Goal: Navigation & Orientation: Understand site structure

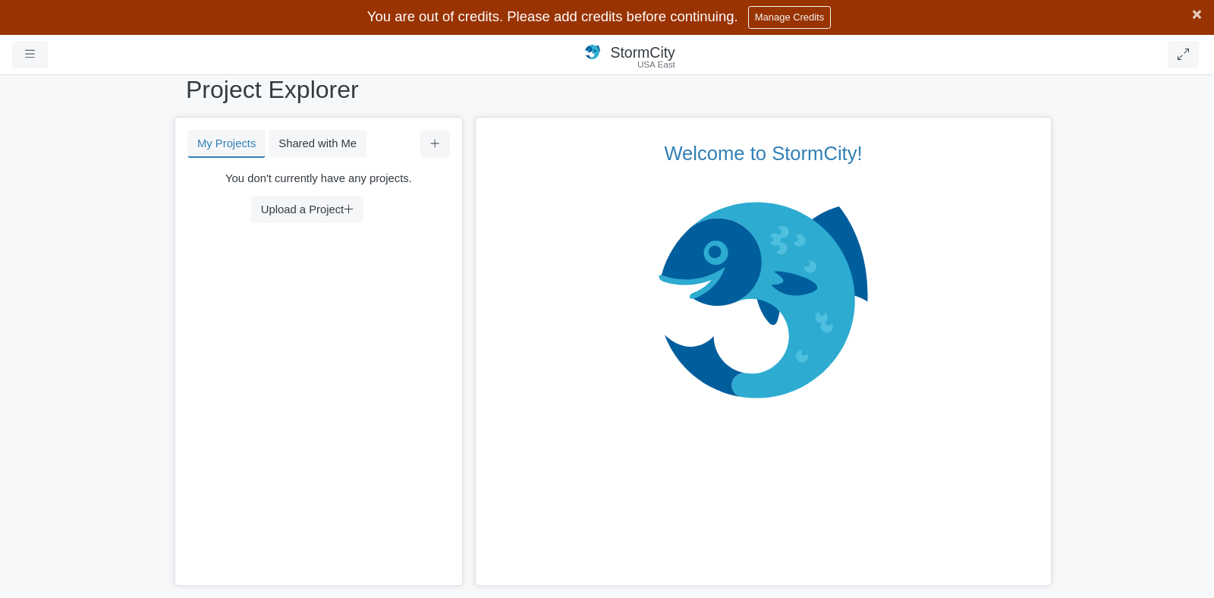
click at [1198, 14] on span "×" at bounding box center [1197, 14] width 10 height 19
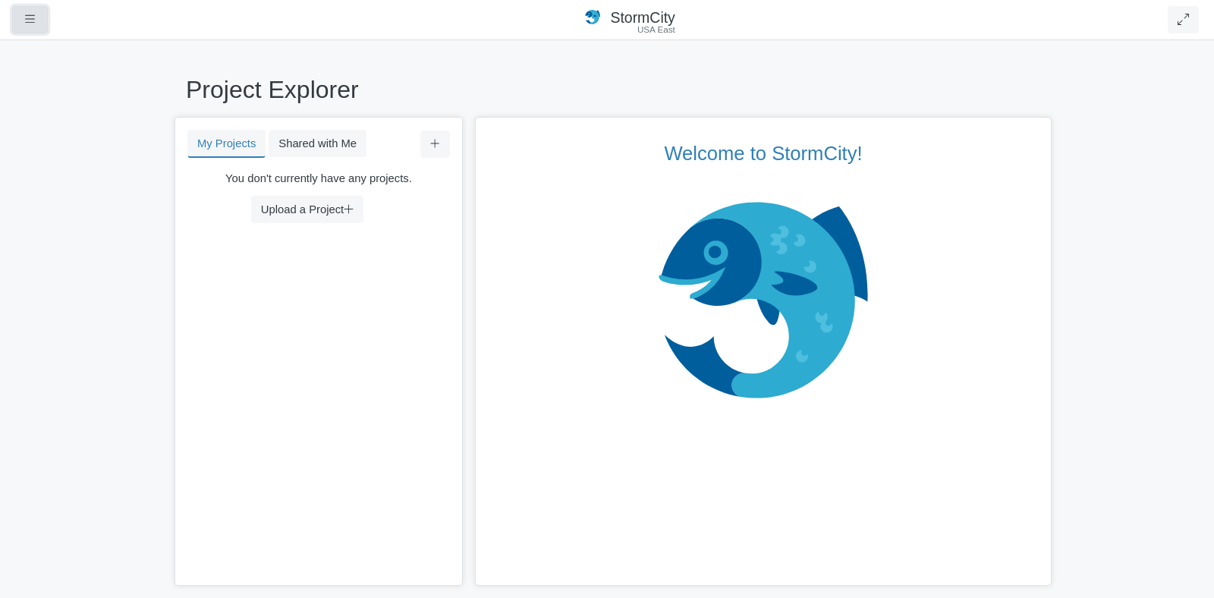
click at [31, 31] on button "button" at bounding box center [30, 19] width 36 height 27
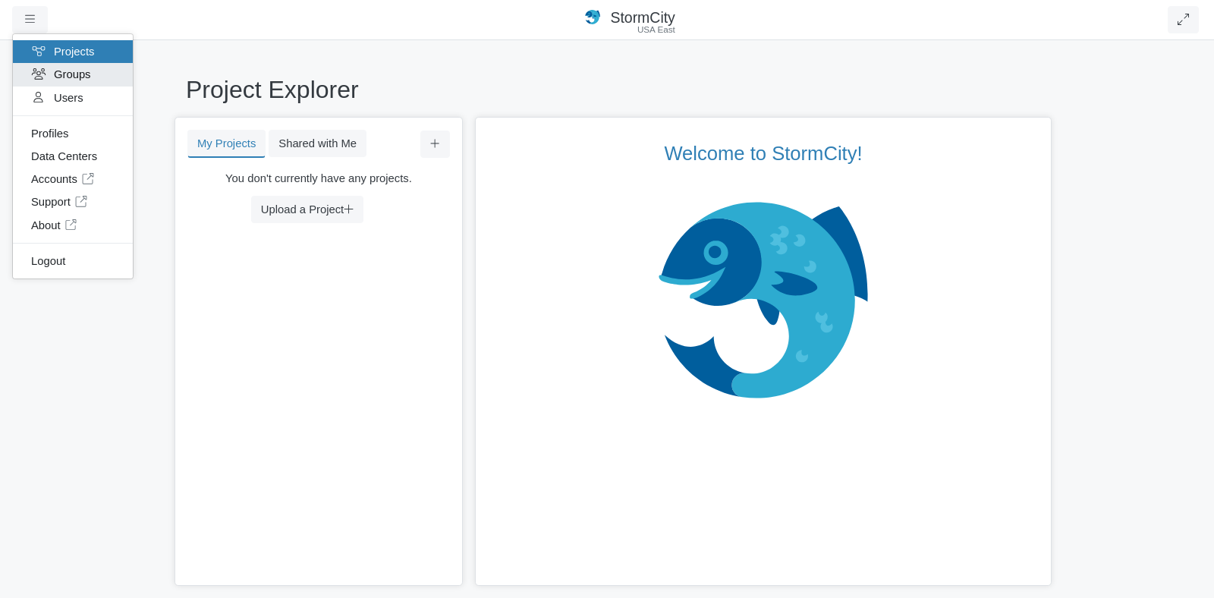
click at [98, 71] on link "Groups" at bounding box center [73, 74] width 120 height 23
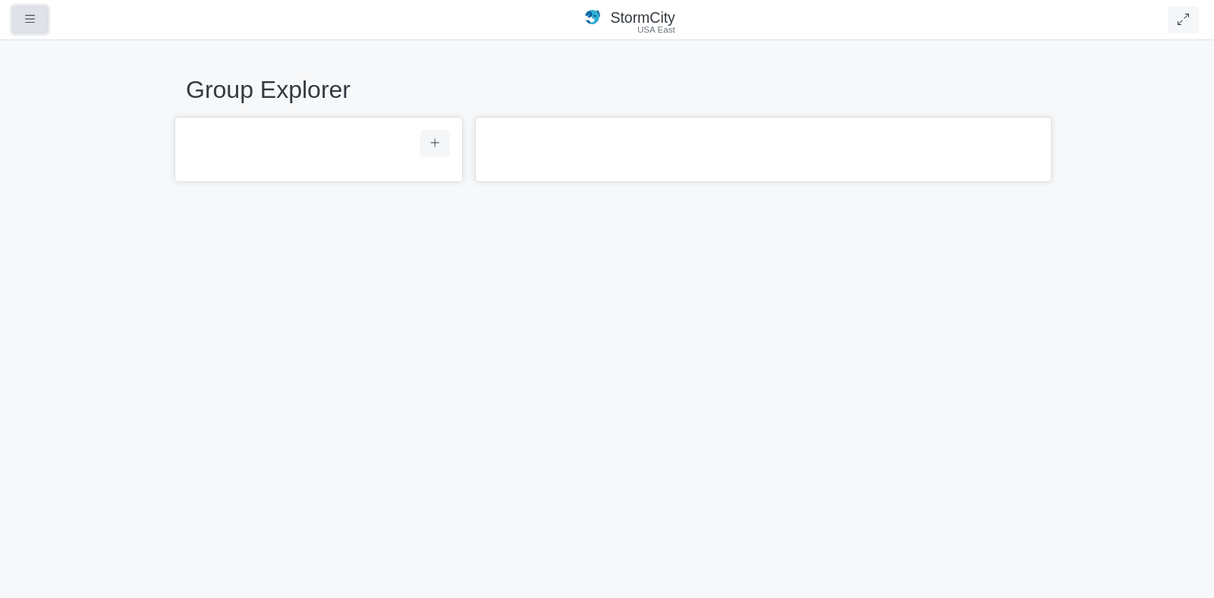
click at [17, 31] on button "button" at bounding box center [30, 19] width 36 height 27
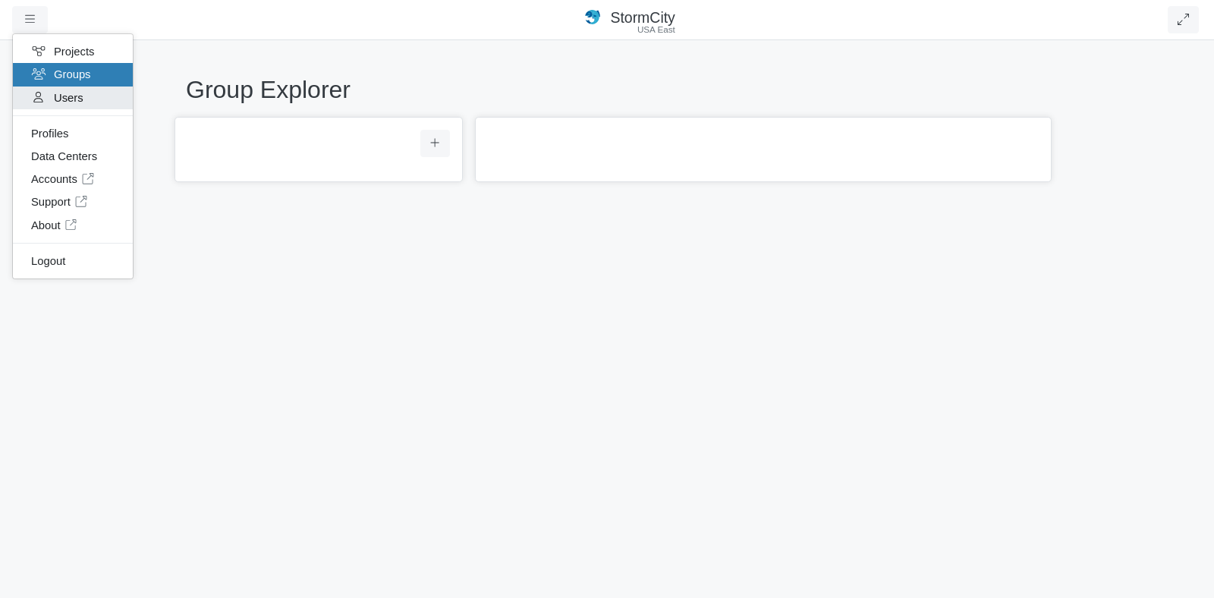
click at [72, 96] on link "Users" at bounding box center [73, 97] width 120 height 23
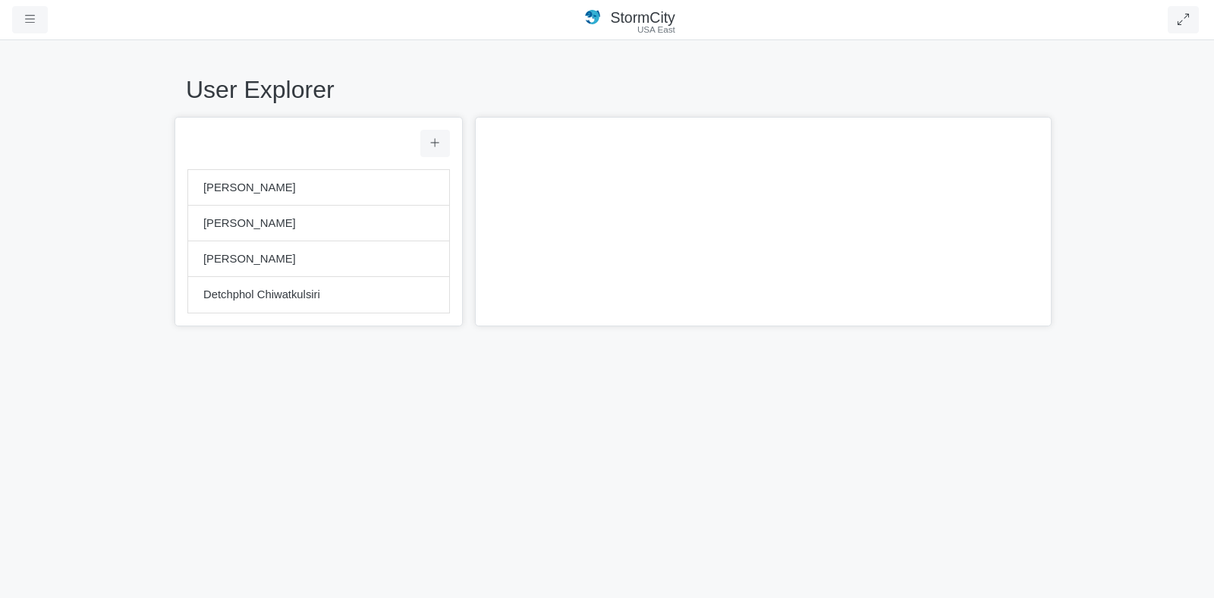
click at [253, 255] on span "Peter Petschek" at bounding box center [318, 258] width 231 height 17
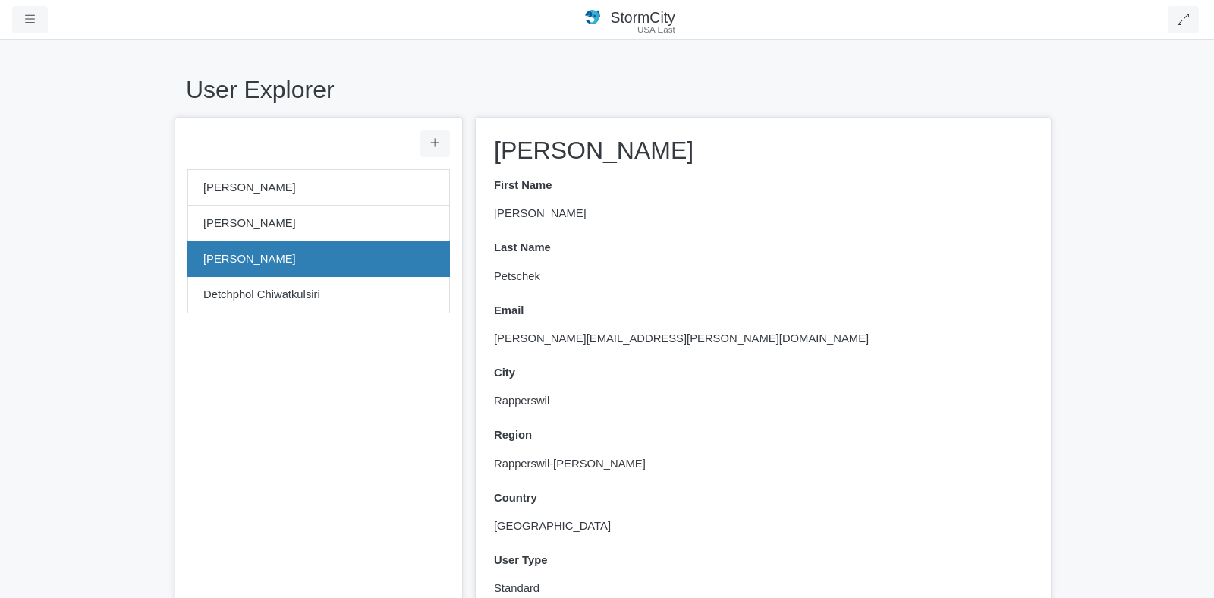
click at [242, 238] on div "Kim Irvine Guest User" at bounding box center [318, 224] width 262 height 36
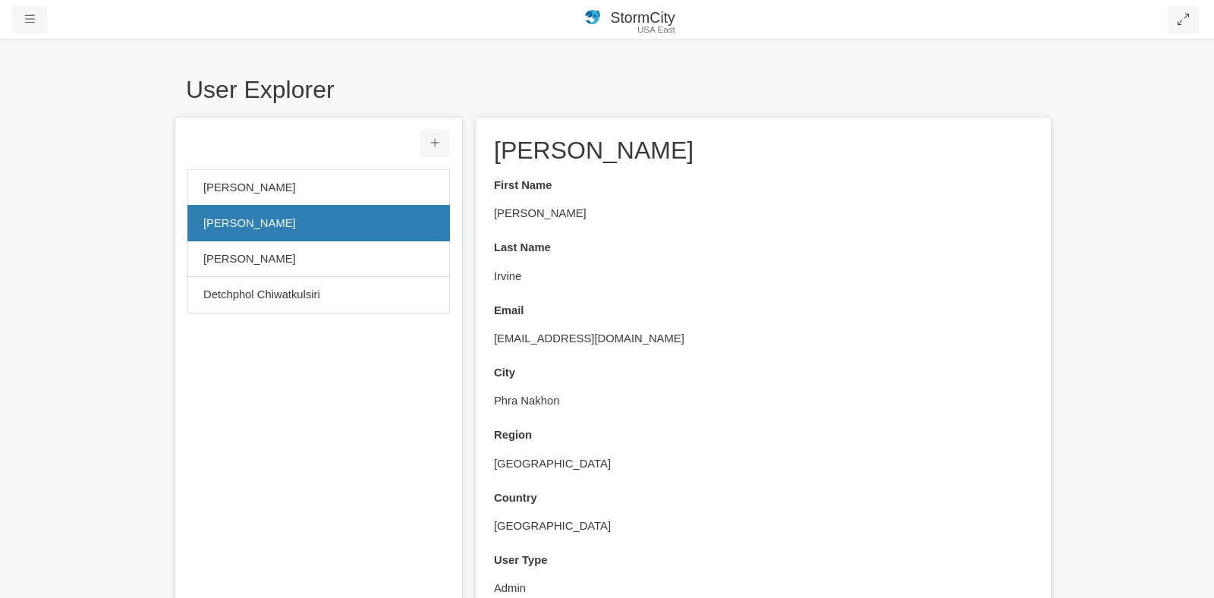
click at [235, 196] on div "Kim Irvine Guest User" at bounding box center [318, 187] width 262 height 36
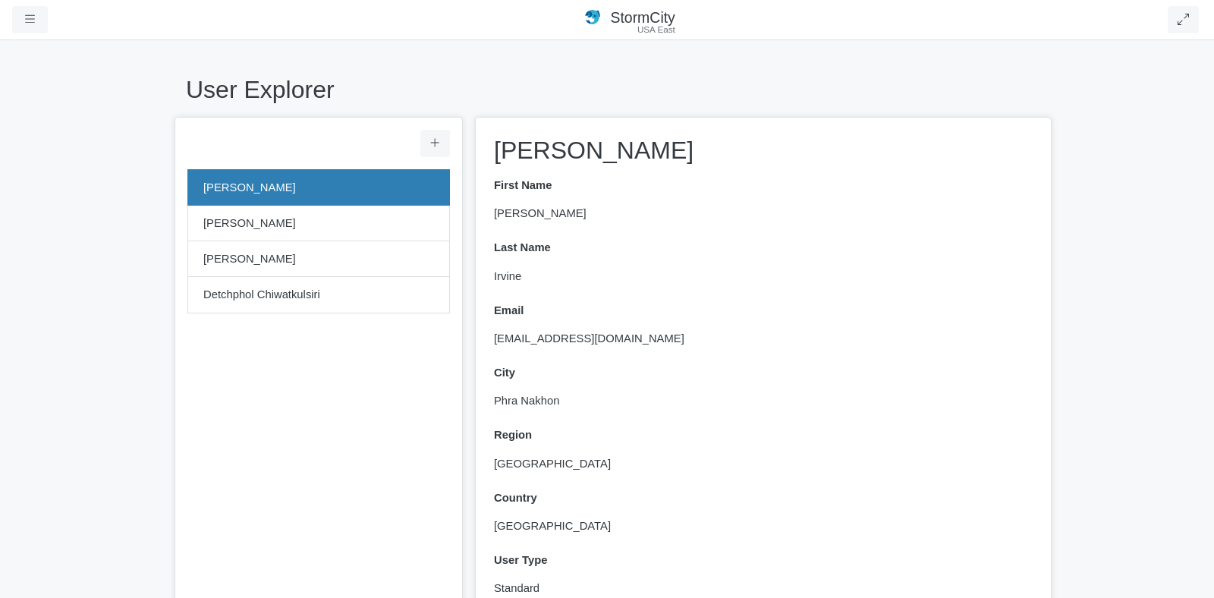
click at [263, 298] on span "Detchphol Chiwatkulsiri" at bounding box center [318, 294] width 231 height 17
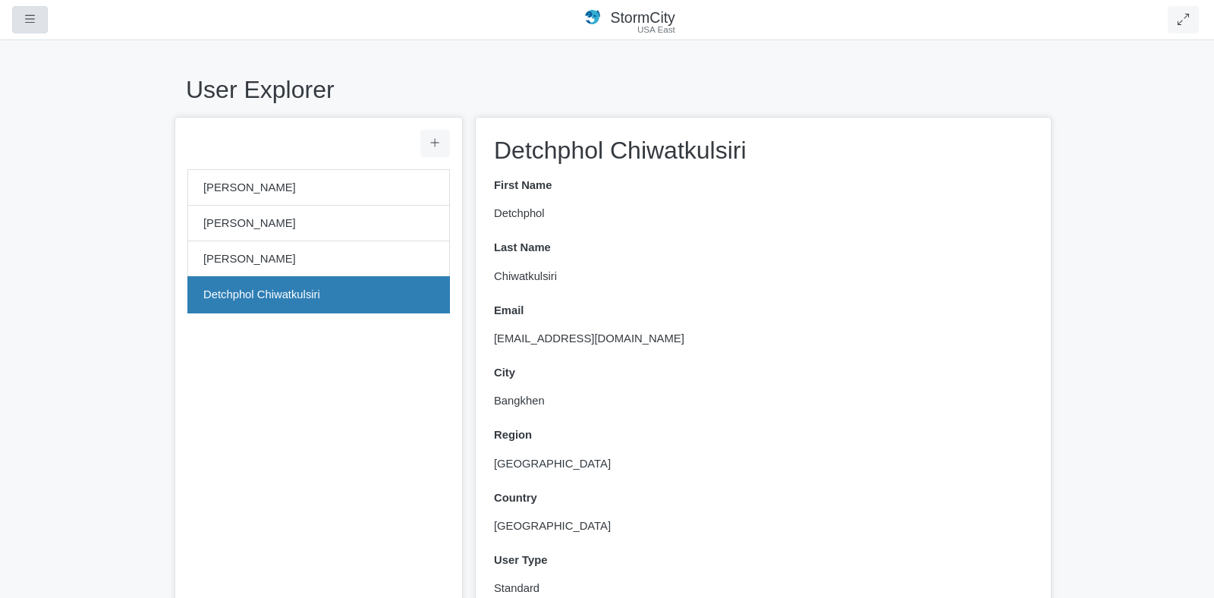
click at [30, 33] on div "Projects Groups Users Preferences Profiles Data Centers Accounts Support About …" at bounding box center [33, 19] width 42 height 27
click at [30, 33] on button "button" at bounding box center [30, 19] width 36 height 27
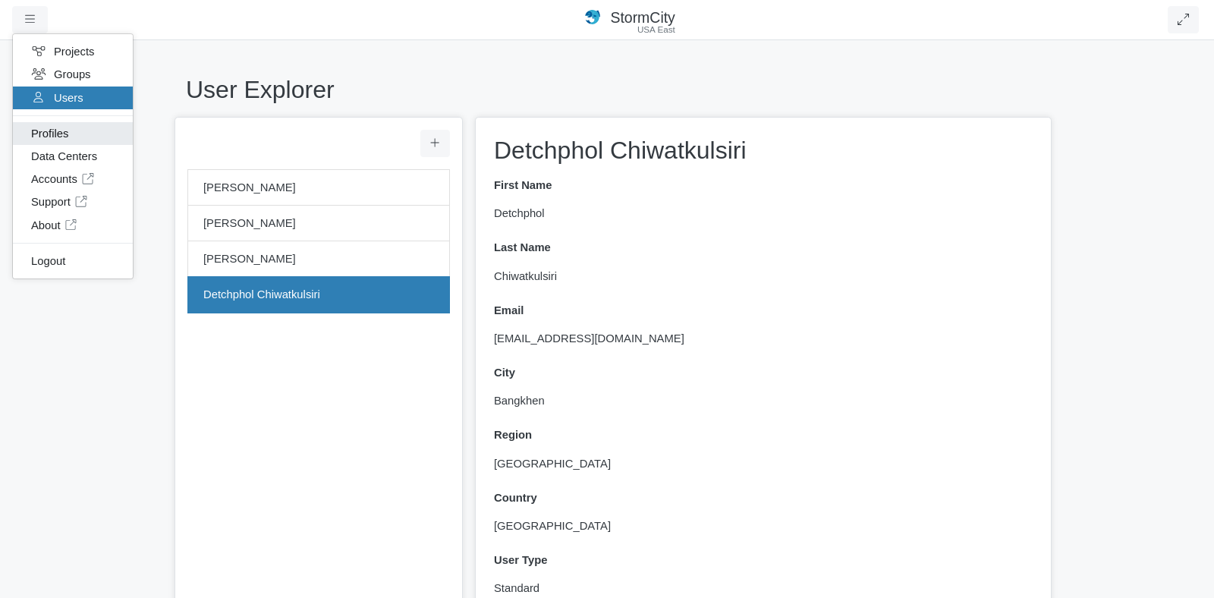
click at [68, 140] on link "Profiles" at bounding box center [73, 133] width 120 height 23
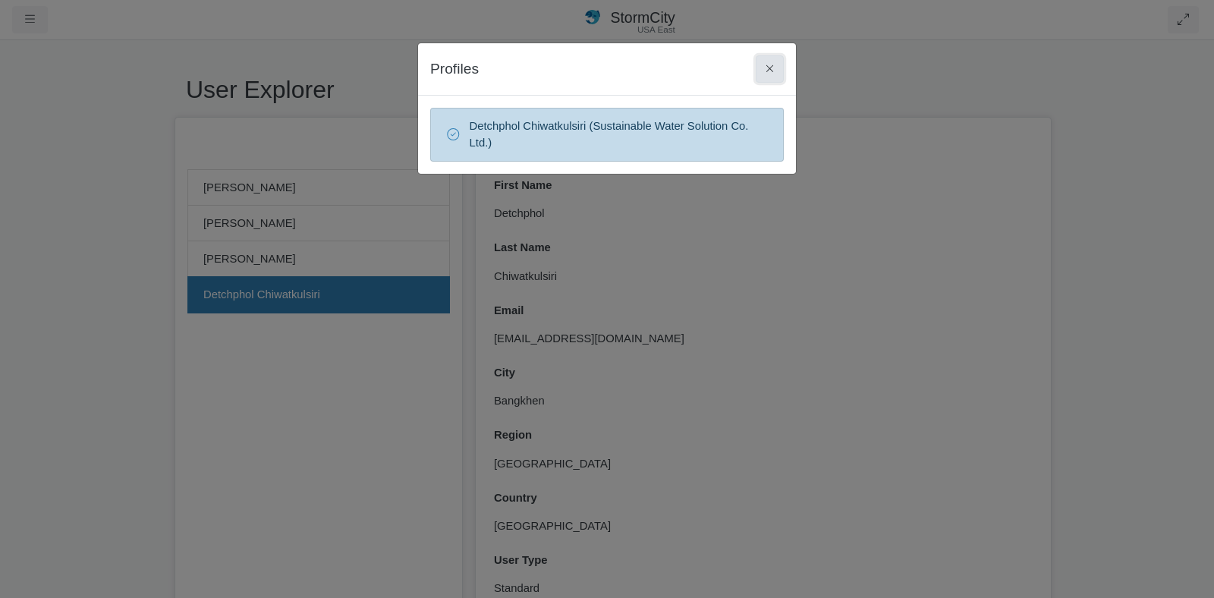
click at [775, 70] on button at bounding box center [769, 68] width 28 height 27
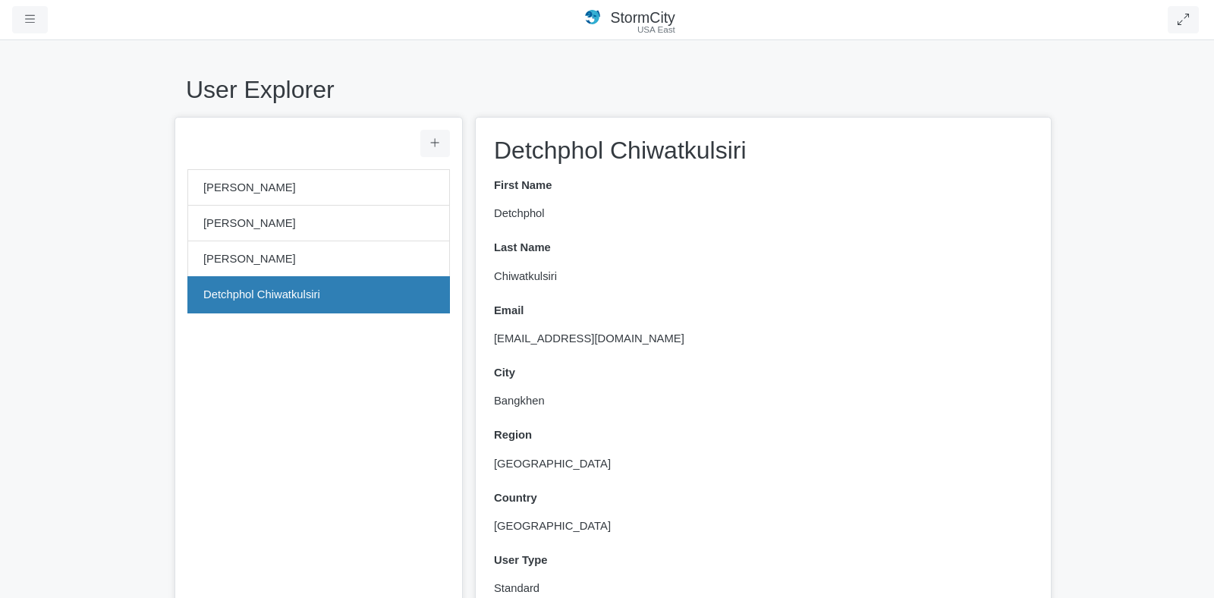
click at [632, 18] on span "StormCity" at bounding box center [642, 17] width 64 height 17
click at [36, 27] on button "button" at bounding box center [30, 19] width 36 height 27
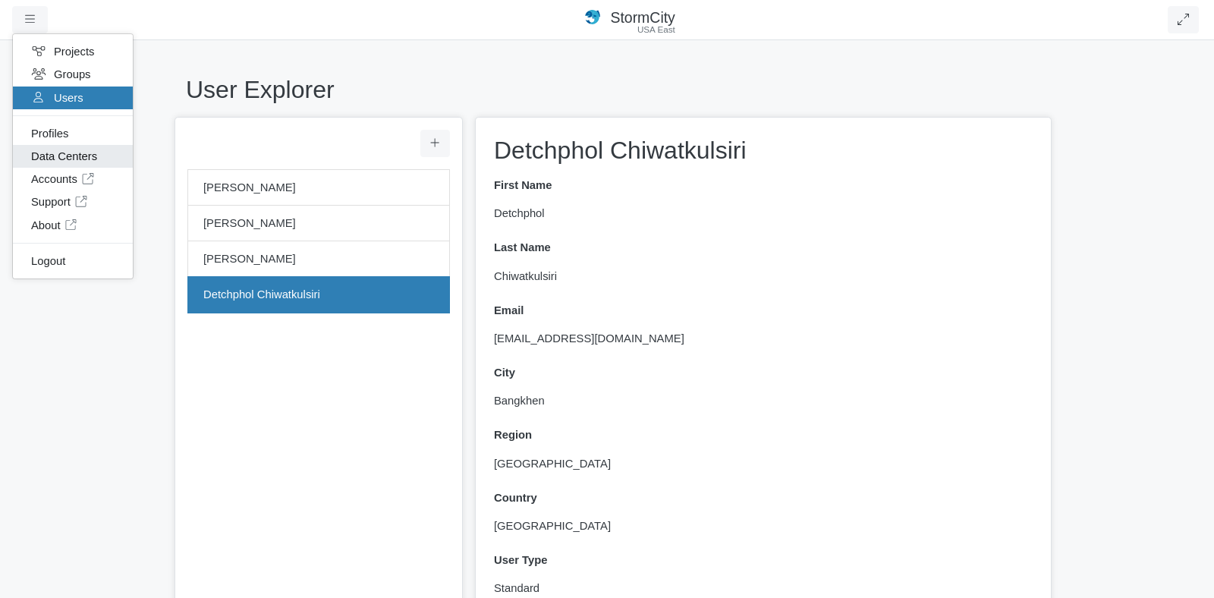
click at [88, 151] on link "Data Centers" at bounding box center [73, 156] width 120 height 23
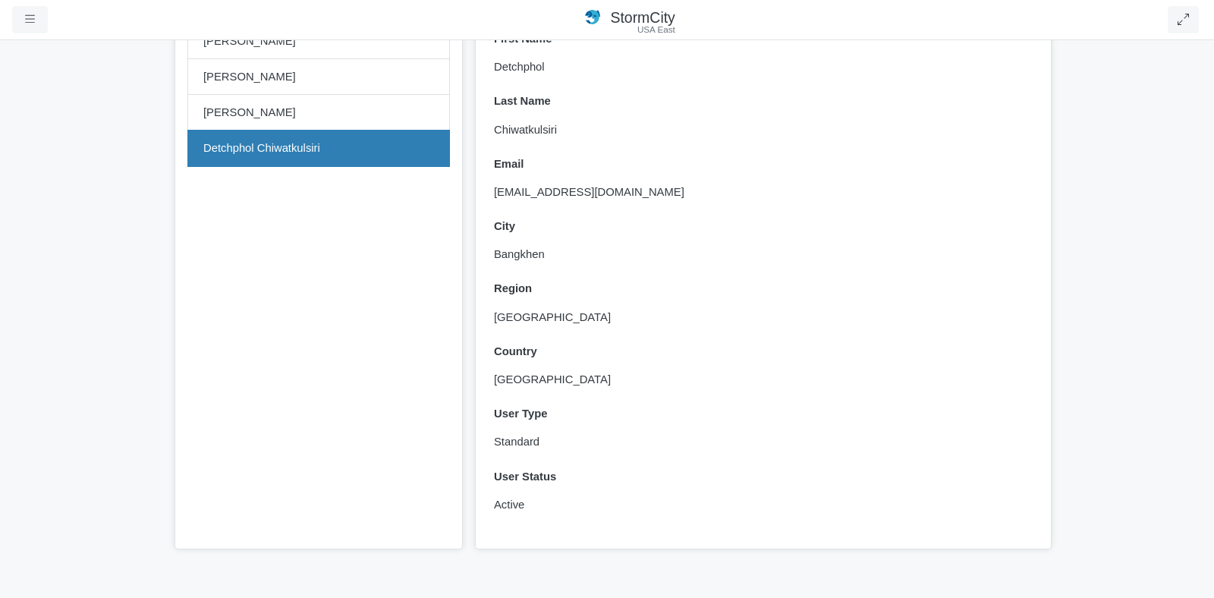
scroll to position [89, 0]
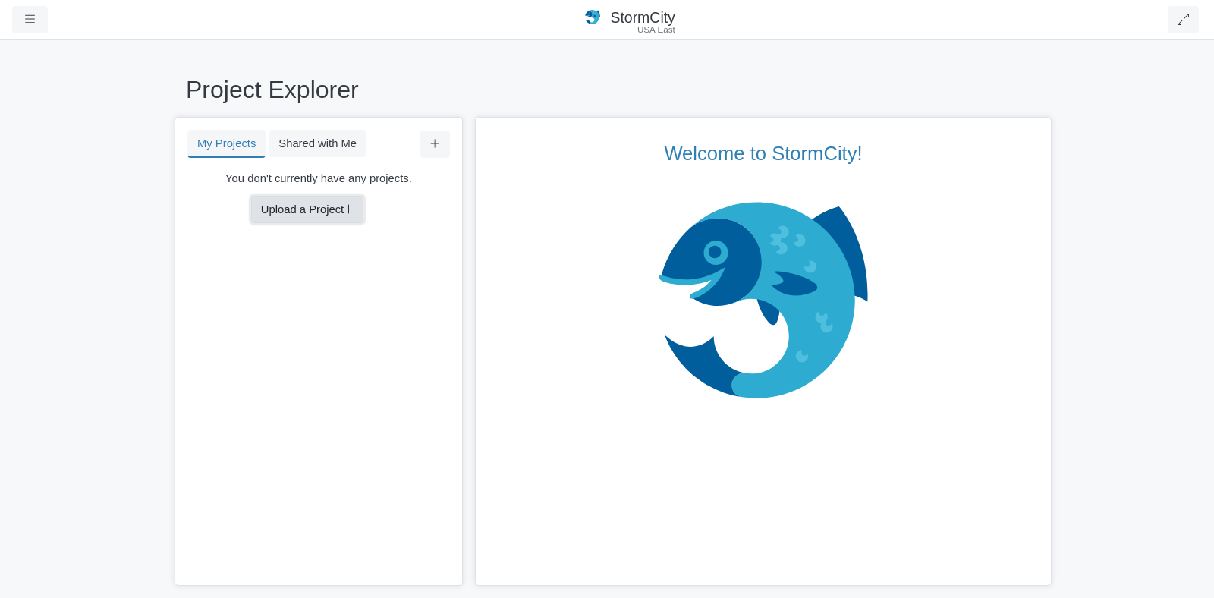
click at [343, 212] on button "Upload a Project" at bounding box center [307, 209] width 112 height 27
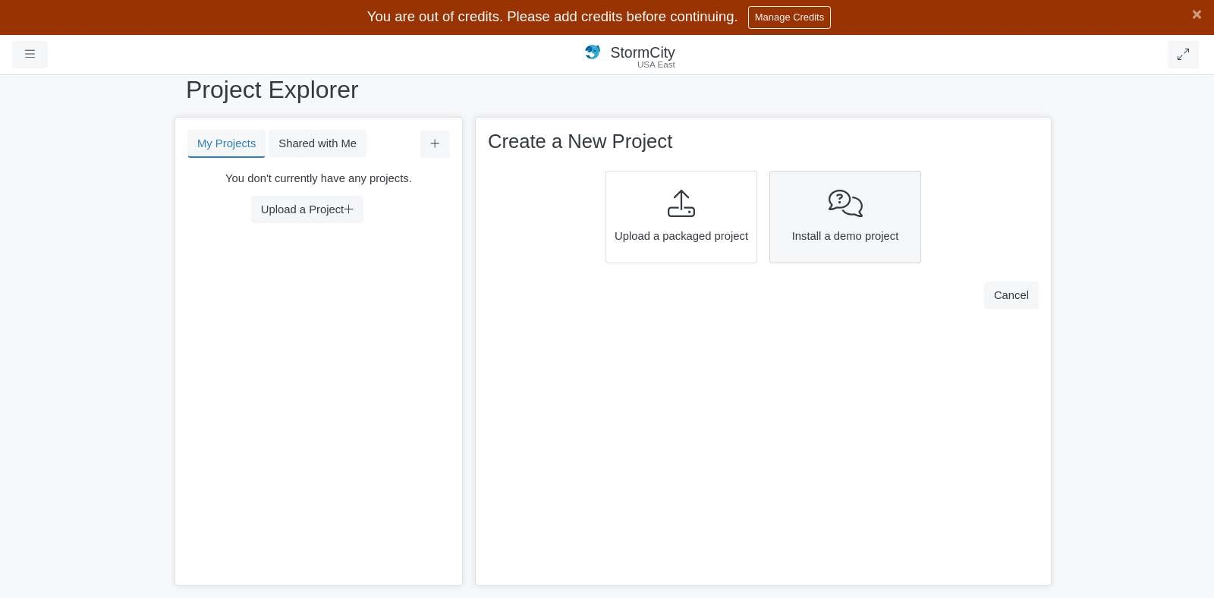
click at [818, 212] on div at bounding box center [844, 204] width 141 height 29
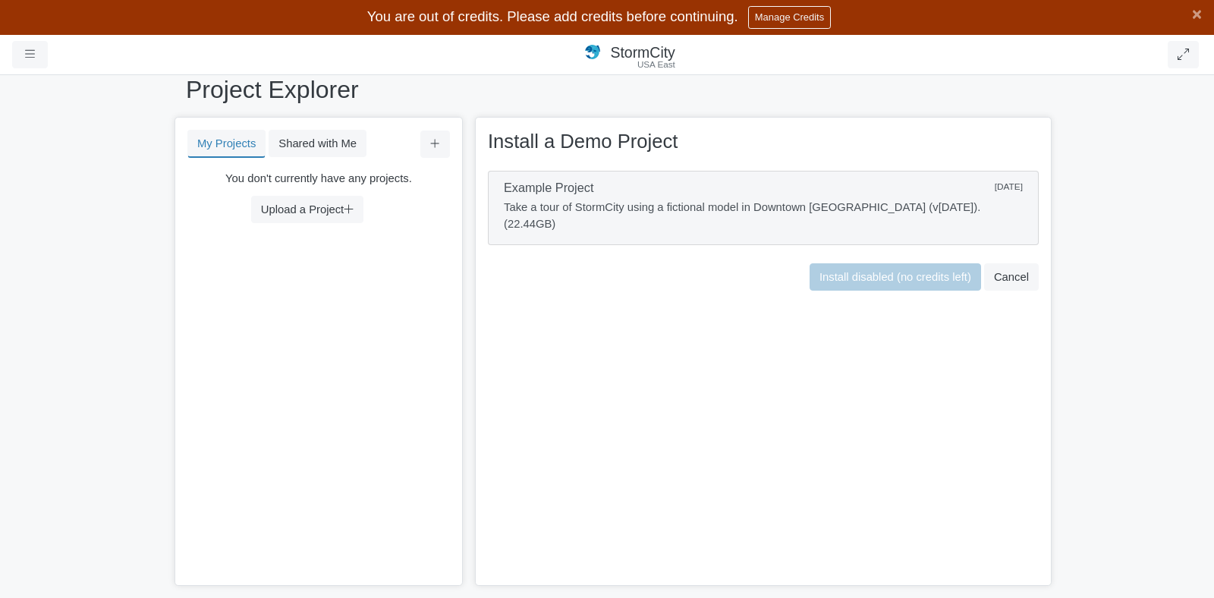
click at [766, 209] on p "Take a tour of StormCity using a fictional model in Downtown [GEOGRAPHIC_DATA] …" at bounding box center [763, 215] width 519 height 33
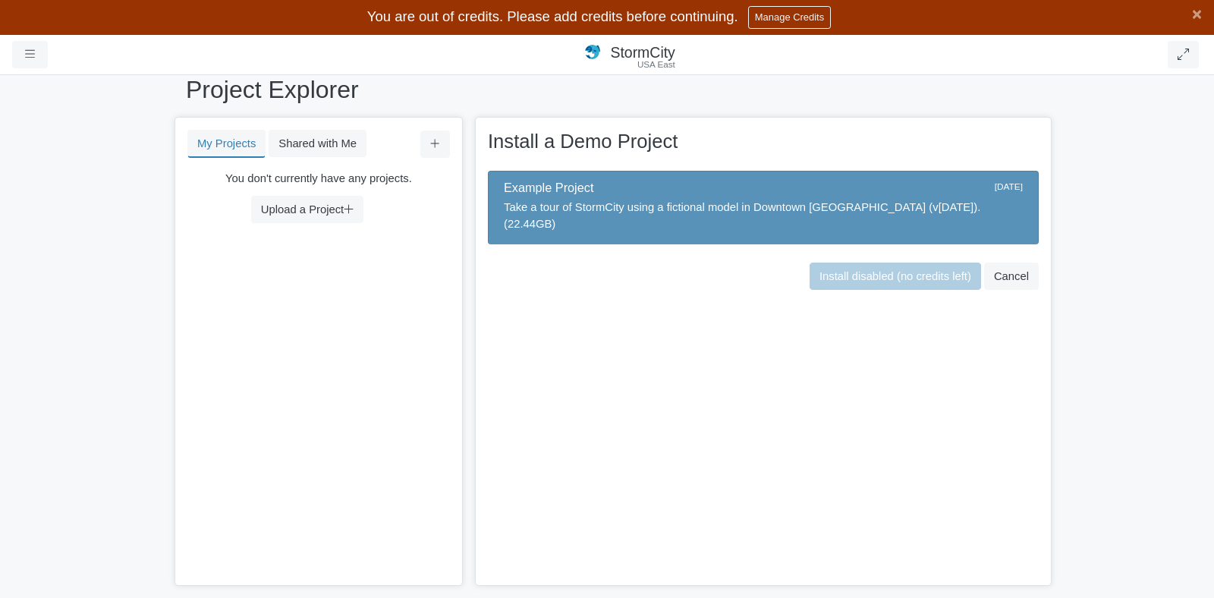
click at [744, 288] on div "× Install a Demo Project Example Project [DATE] Take a tour of StormCity using …" at bounding box center [763, 351] width 576 height 469
click at [765, 21] on link "Manage Credits" at bounding box center [789, 17] width 83 height 22
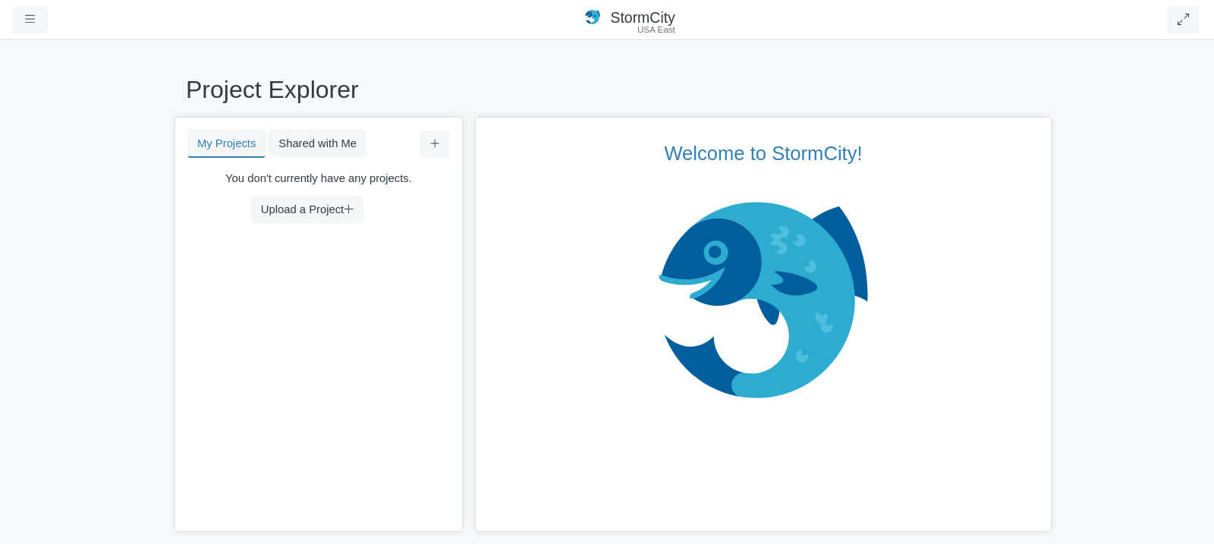
click at [20, 34] on nav "Projects Groups Users Preferences Profiles Data Centers Accounts Support About …" at bounding box center [607, 20] width 1214 height 40
click at [36, 15] on button "button" at bounding box center [30, 19] width 36 height 27
